Goal: Task Accomplishment & Management: Manage account settings

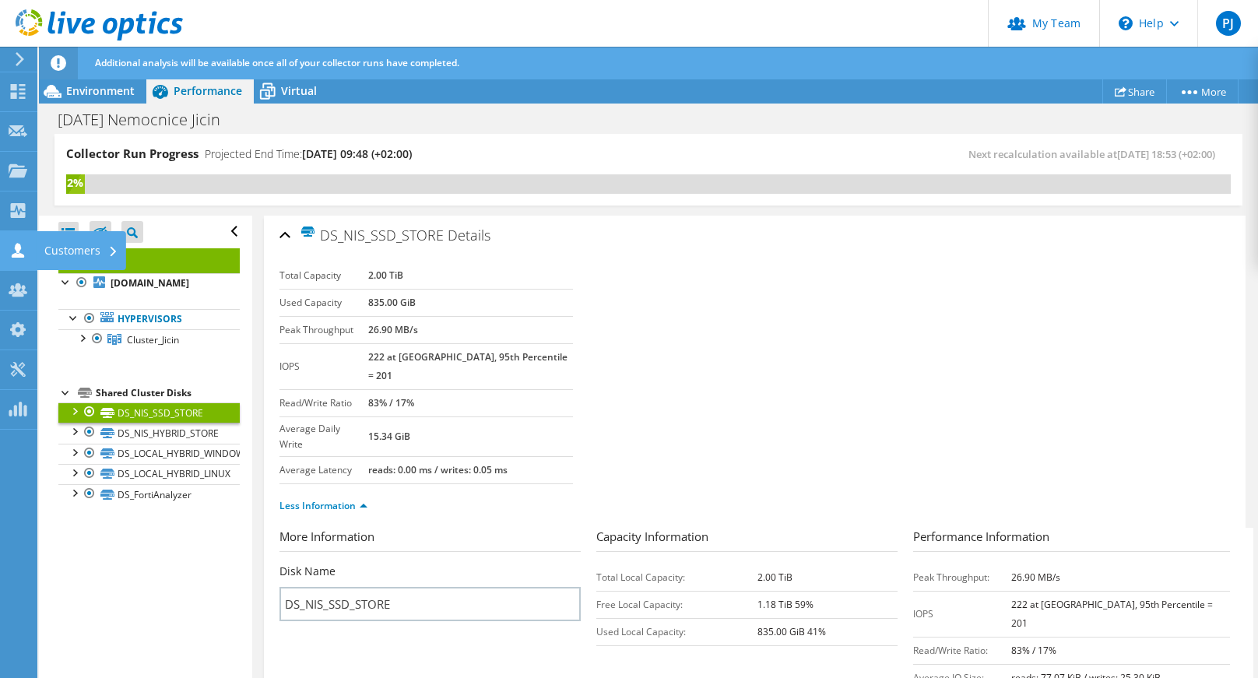
click at [9, 244] on icon at bounding box center [18, 250] width 19 height 15
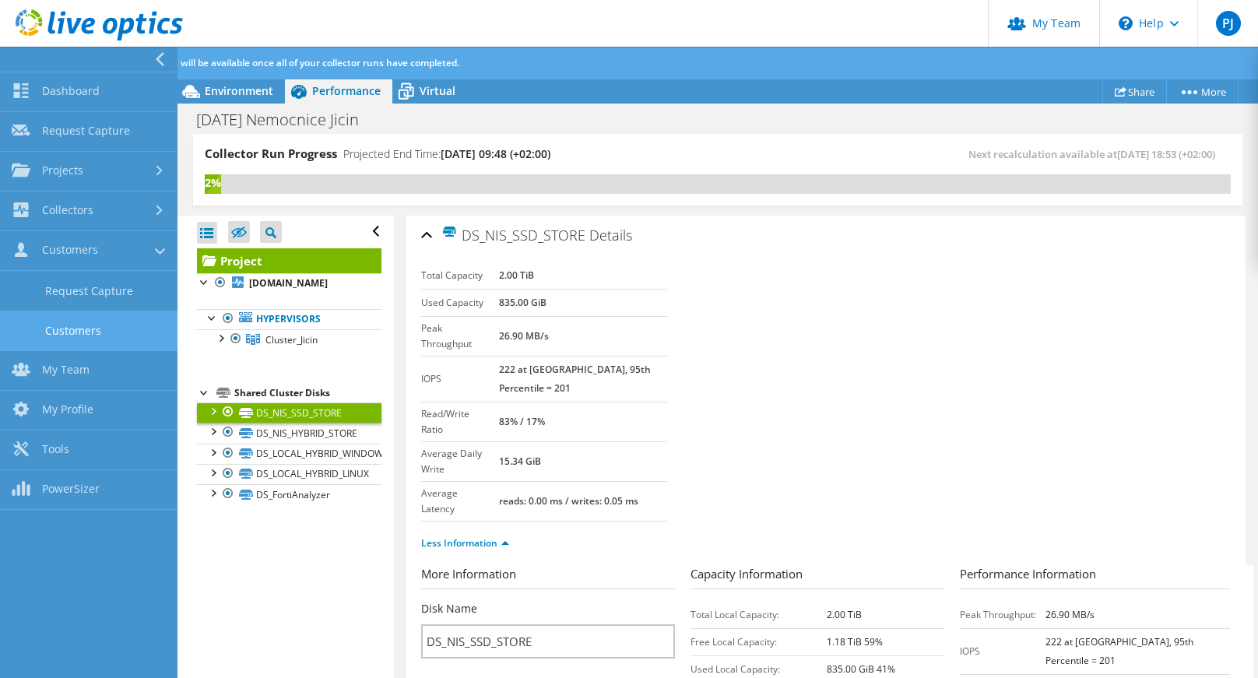
click at [64, 325] on link "Customers" at bounding box center [88, 331] width 177 height 40
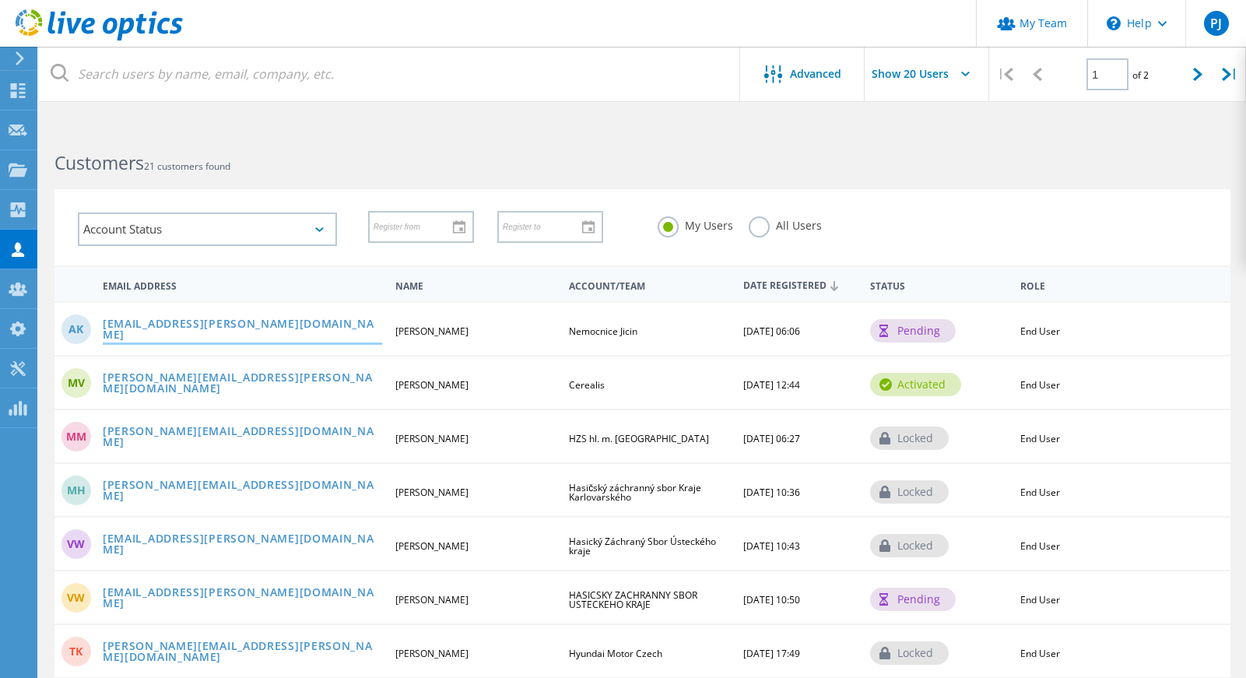
click at [188, 332] on link "[EMAIL_ADDRESS][PERSON_NAME][DOMAIN_NAME]" at bounding box center [242, 330] width 279 height 24
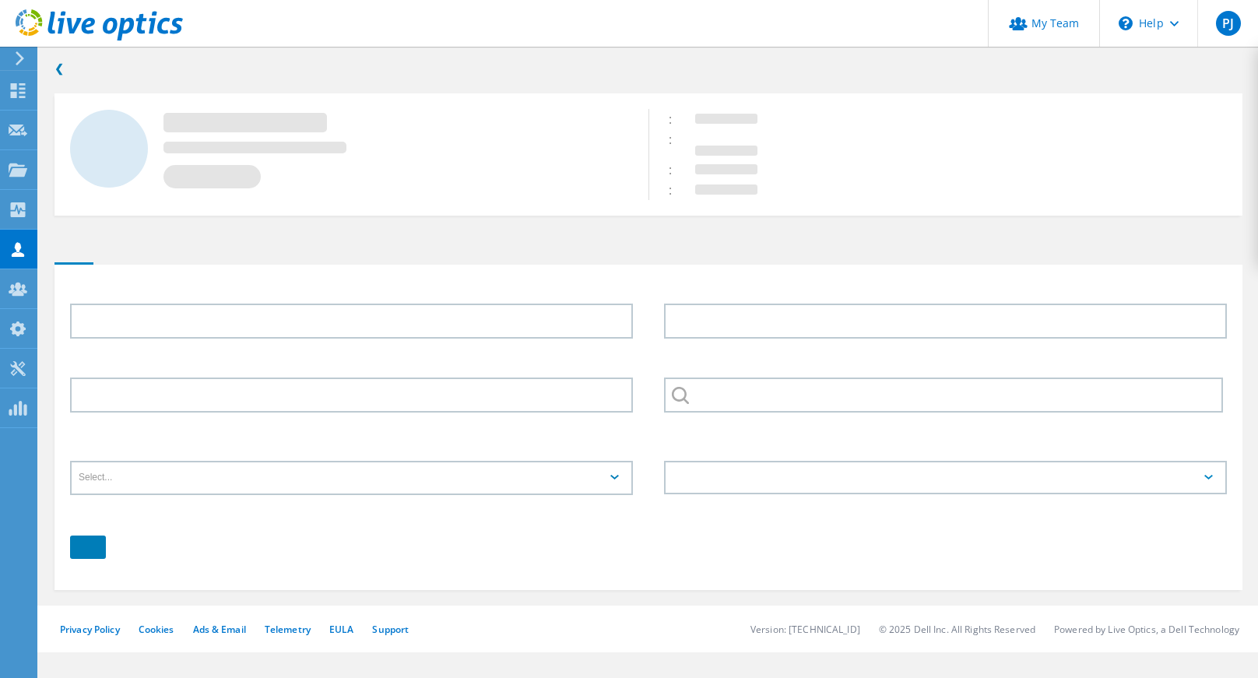
type input "Ales"
type input "[PERSON_NAME]"
type input "Nemocnice Jicin"
type input "English"
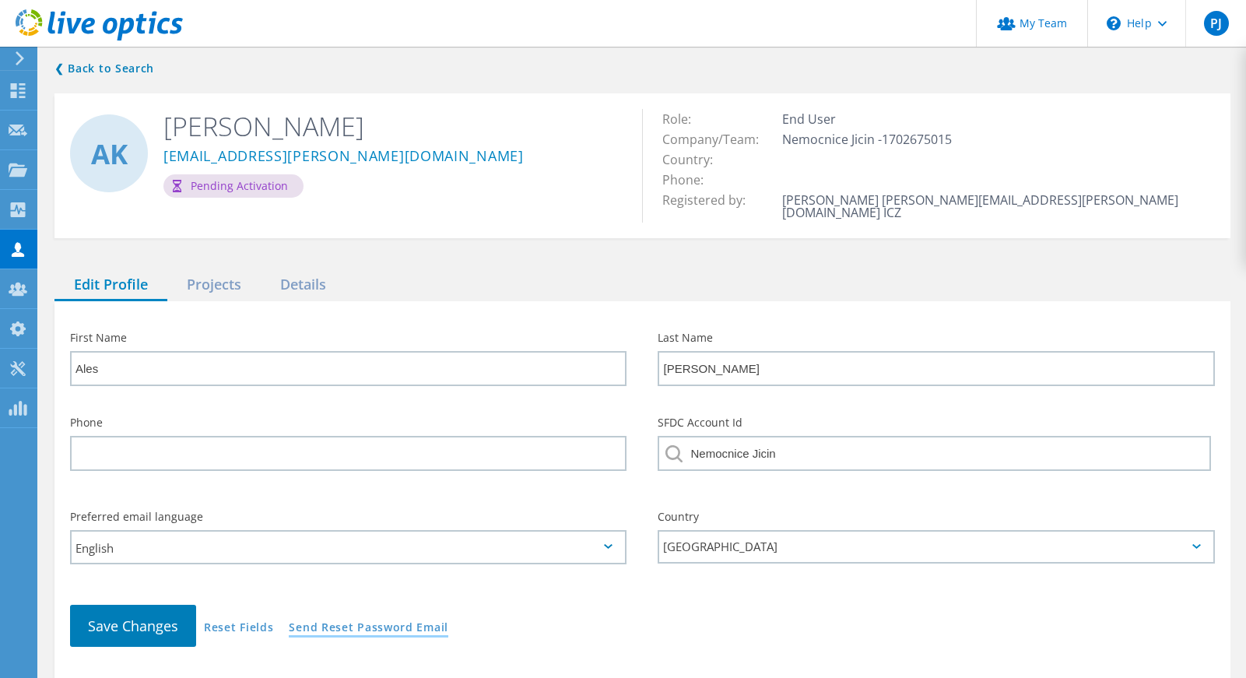
click at [405, 622] on link "Send Reset Password Email" at bounding box center [369, 628] width 160 height 13
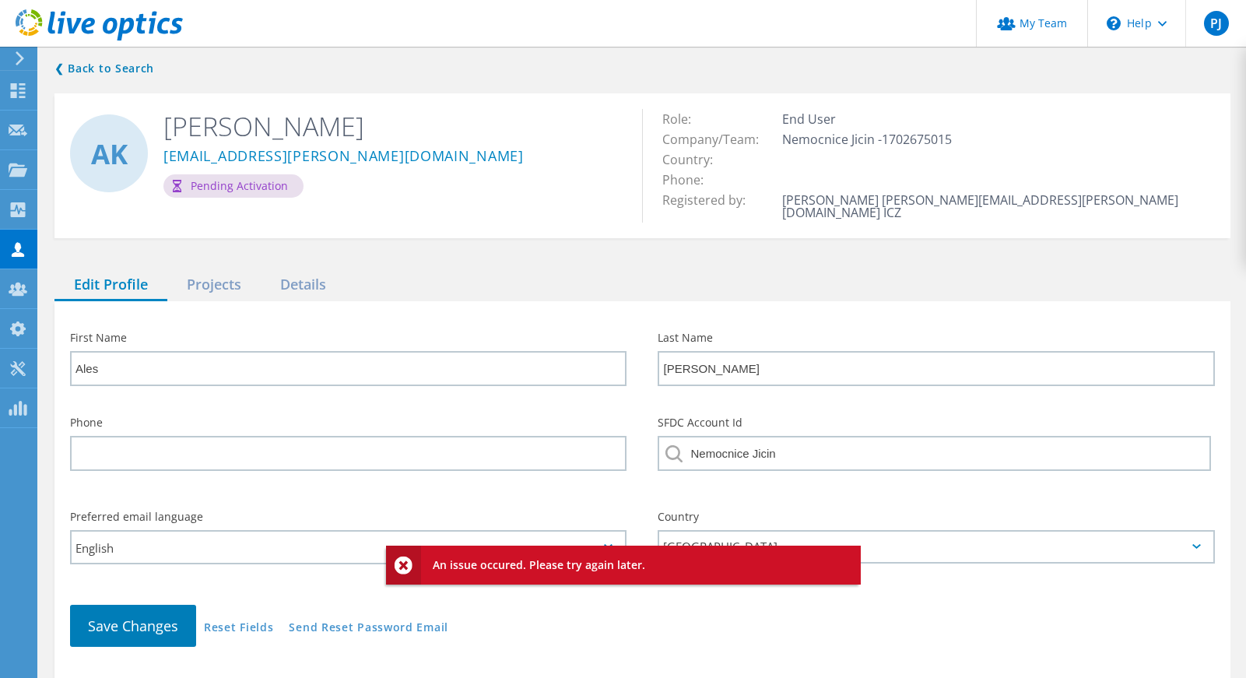
click at [546, 619] on div "Save Changes Reset Fields Send Reset Password Email" at bounding box center [642, 625] width 1176 height 73
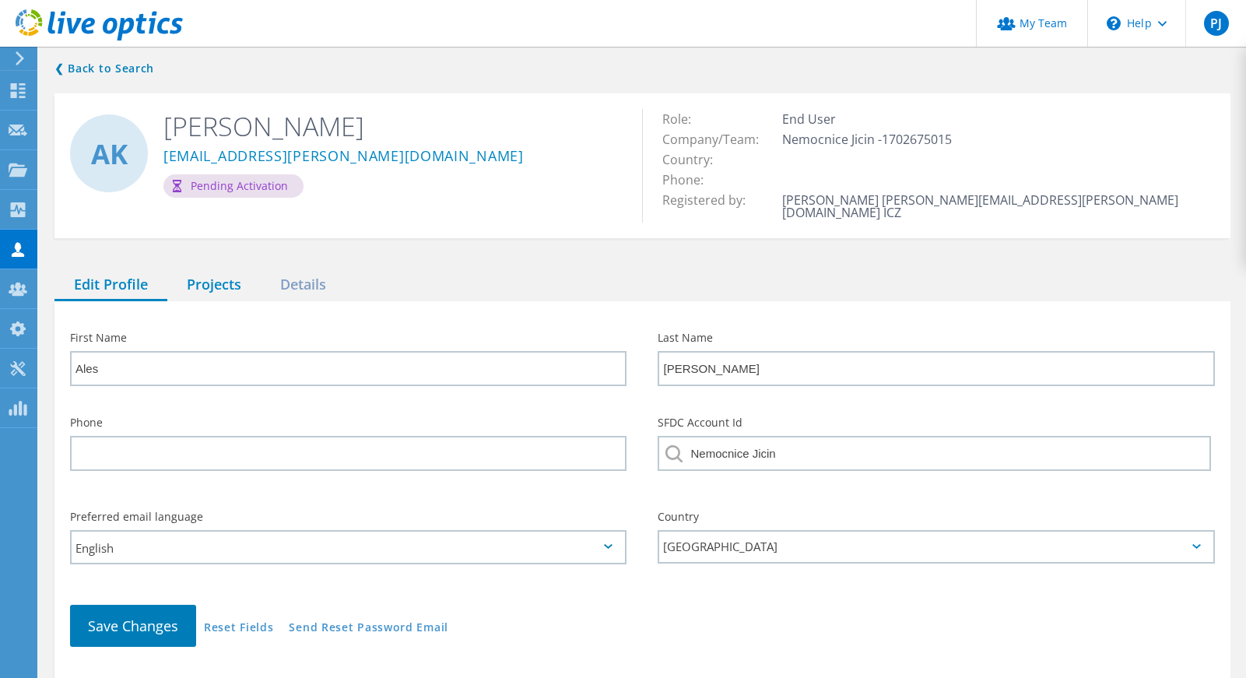
click at [228, 269] on div "Projects" at bounding box center [213, 285] width 93 height 32
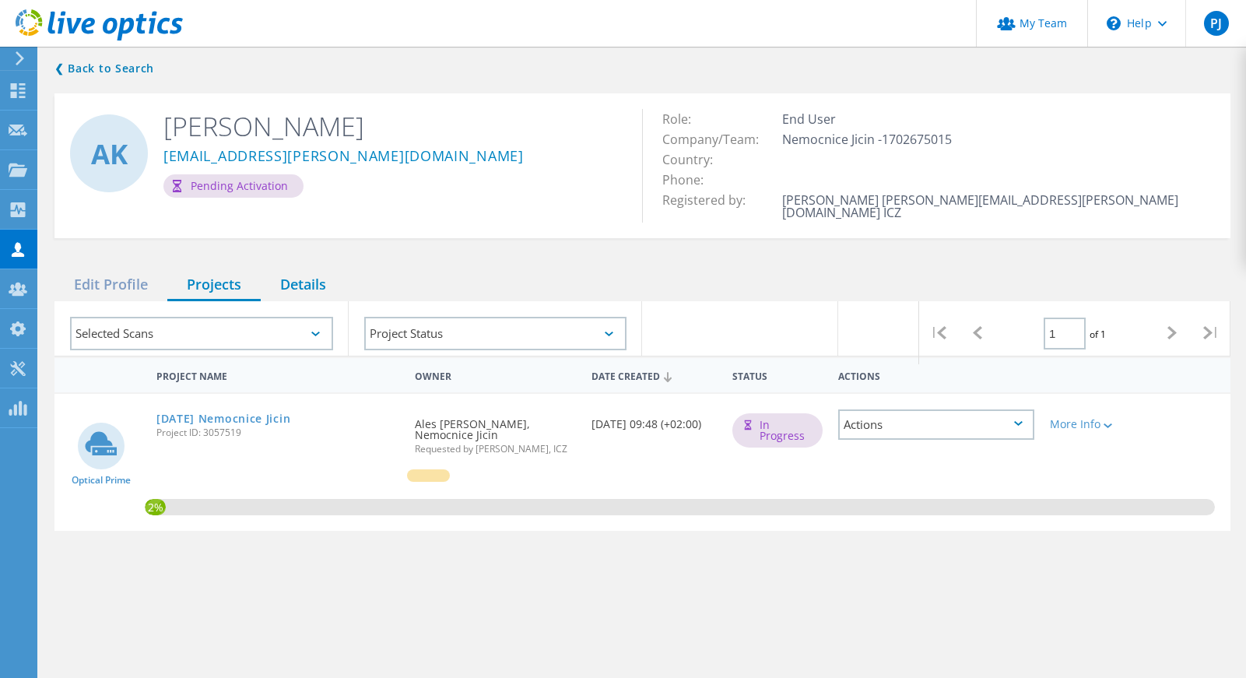
click at [311, 269] on div "Details" at bounding box center [303, 285] width 85 height 32
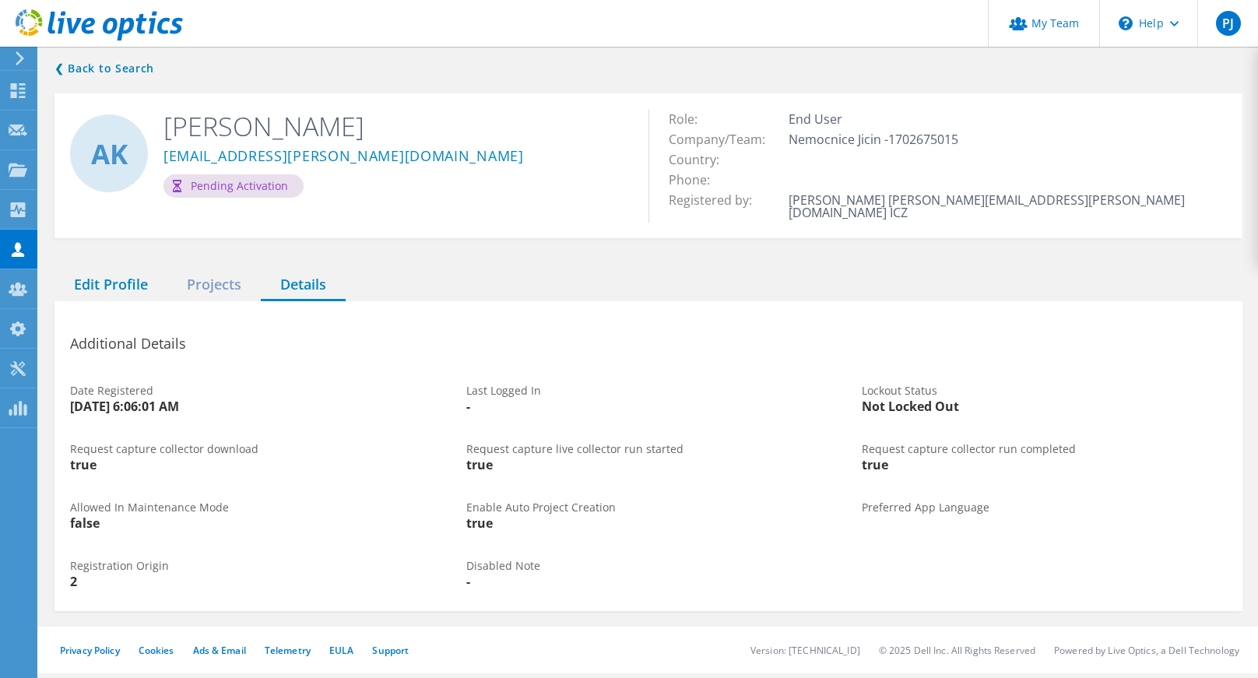
click at [102, 275] on div "Edit Profile" at bounding box center [110, 285] width 113 height 32
